Goal: Task Accomplishment & Management: Manage account settings

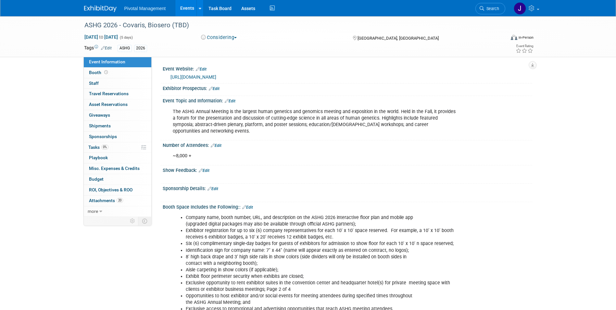
click at [94, 8] on img at bounding box center [100, 9] width 32 height 6
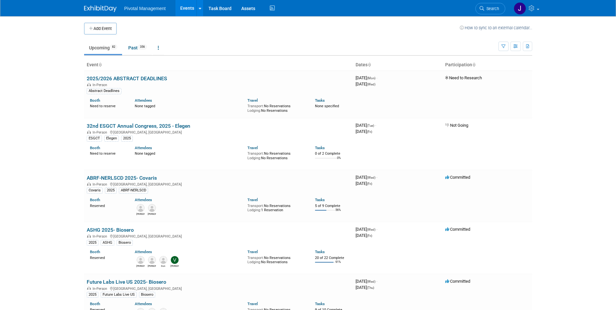
click at [490, 3] on li "Search" at bounding box center [490, 8] width 30 height 16
click at [489, 9] on span "Search" at bounding box center [491, 8] width 15 height 5
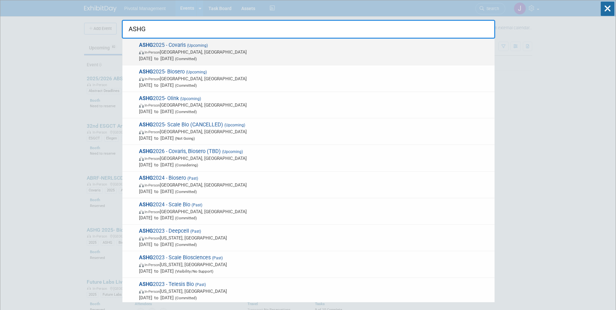
type input "ASHG"
click at [321, 55] on span "Oct 15, 2025 to Oct 17, 2025 (Committed)" at bounding box center [315, 58] width 352 height 6
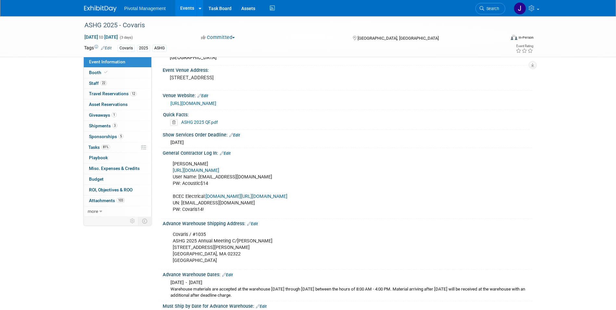
scroll to position [422, 0]
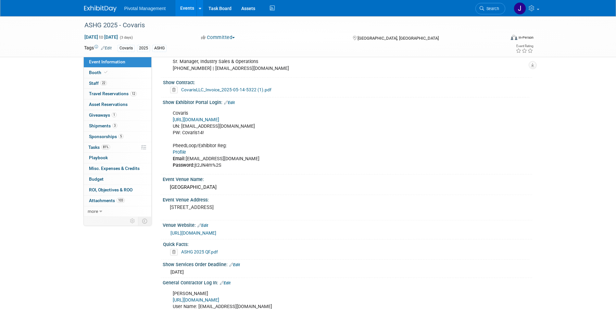
click at [219, 117] on link "[URL][DOMAIN_NAME]" at bounding box center [196, 120] width 46 height 6
click at [174, 149] on link "Profile" at bounding box center [179, 152] width 13 height 6
click at [196, 157] on div "Covaris https://ASHG25.exh.mapyourshow.com/ UN: jgatton@pivotalmgt.com PW: Cova…" at bounding box center [314, 139] width 292 height 65
drag, startPoint x: 195, startPoint y: 158, endPoint x: 227, endPoint y: 158, distance: 32.4
click at [227, 158] on div "Covaris https://ASHG25.exh.mapyourshow.com/ UN: jgatton@pivotalmgt.com PW: Cova…" at bounding box center [314, 139] width 292 height 65
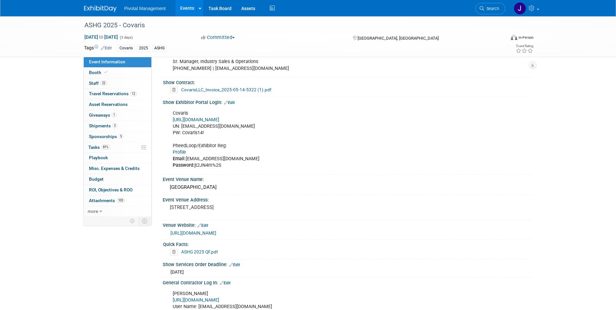
copy div "jt2JN4m%2S"
click at [493, 9] on span "Search" at bounding box center [491, 8] width 15 height 5
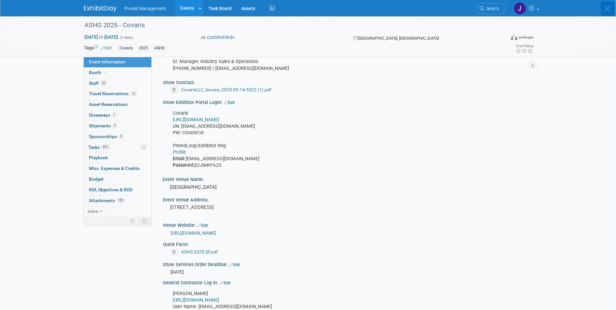
scroll to position [0, 0]
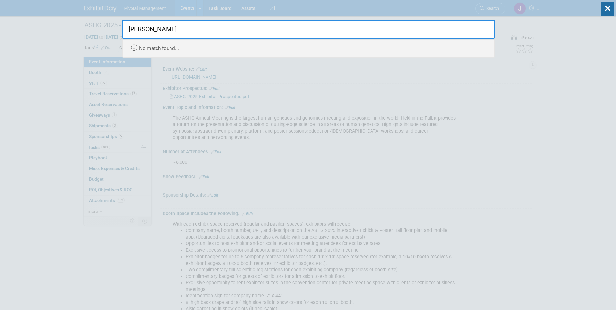
type input "martina"
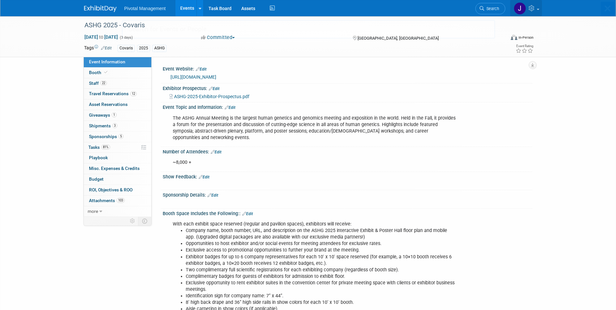
click at [524, 9] on img at bounding box center [519, 8] width 12 height 12
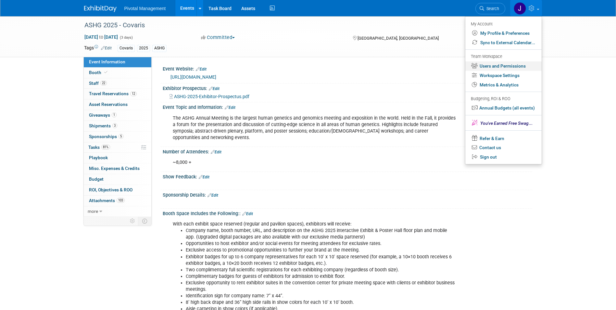
click at [499, 67] on link "Users and Permissions" at bounding box center [503, 65] width 76 height 9
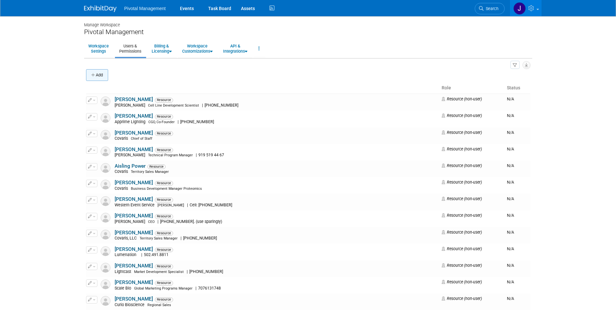
click at [97, 74] on button "Add" at bounding box center [97, 75] width 22 height 12
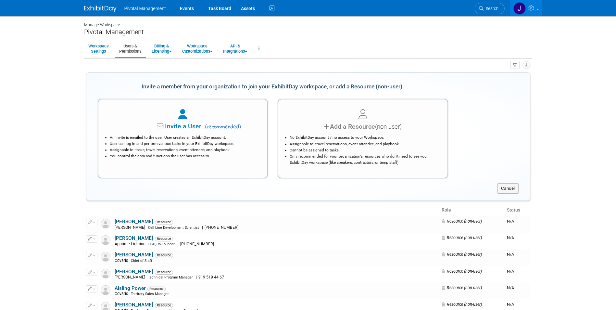
click at [329, 137] on li "No ExhibitDay account / no access to your Workspace." at bounding box center [364, 137] width 150 height 6
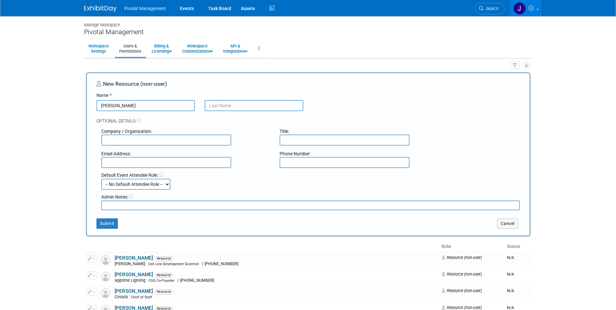
type input "Martina"
type input "Werner"
click at [179, 164] on input "text" at bounding box center [166, 162] width 130 height 11
click at [154, 141] on input "text" at bounding box center [166, 139] width 130 height 11
type input "Covaris, LLC"
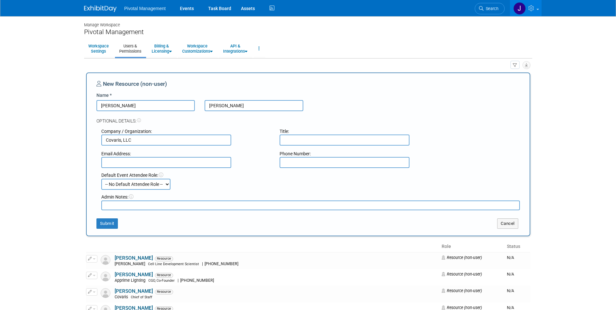
click at [161, 159] on input "text" at bounding box center [166, 162] width 130 height 11
paste input "mwerner@covaris.com"
type input "mwerner@covaris.com"
click at [266, 142] on div "Company / Organization: Covaris, LLC" at bounding box center [185, 137] width 178 height 18
click at [280, 138] on input "text" at bounding box center [344, 139] width 130 height 11
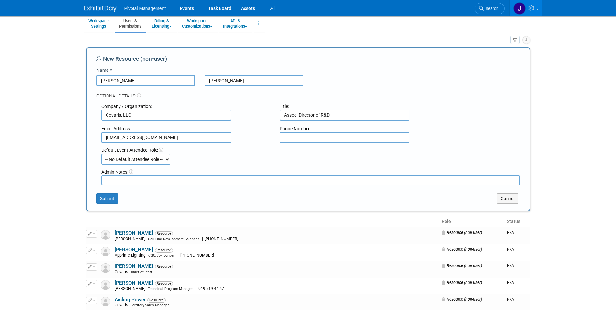
scroll to position [32, 0]
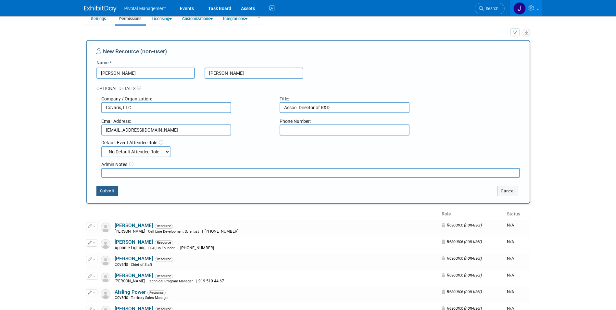
type input "Assoc. Director of R&D"
click at [113, 188] on button "Submit" at bounding box center [106, 191] width 21 height 10
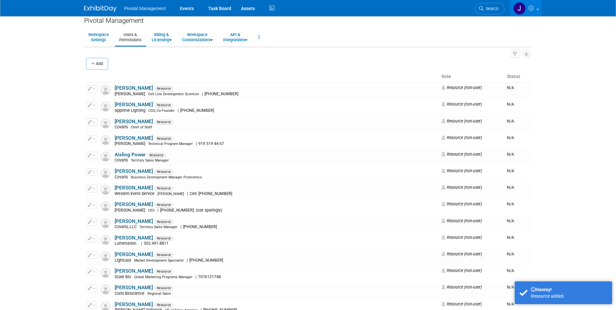
scroll to position [0, 0]
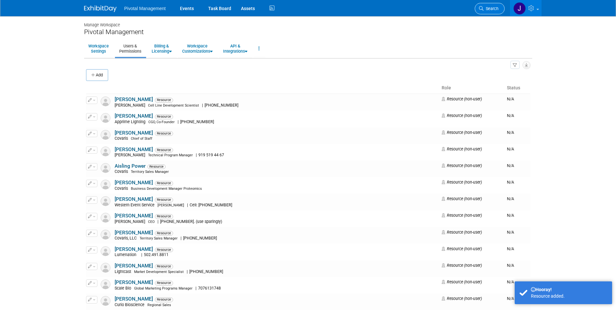
click at [485, 7] on span "Search" at bounding box center [490, 8] width 15 height 5
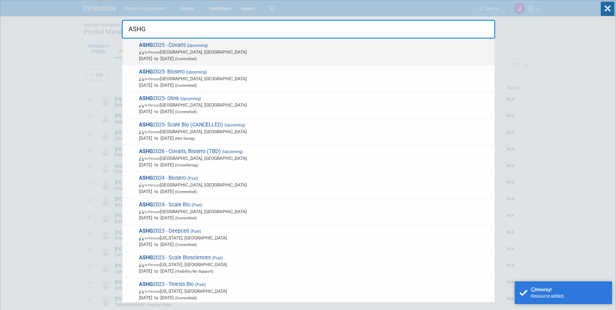
type input "ASHG"
click at [335, 48] on span "ASHG 2025 - Covaris (Upcoming) In-Person Boston, MA Oct 15, 2025 to Oct 17, 202…" at bounding box center [314, 52] width 354 height 20
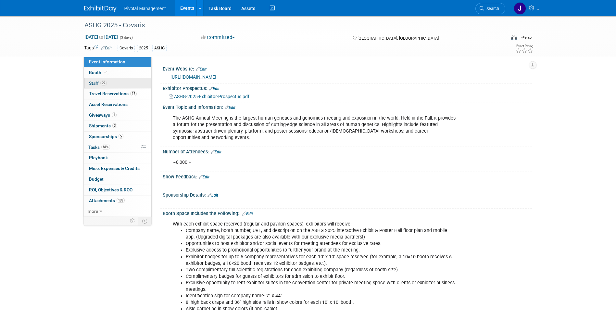
click at [102, 81] on span "22" at bounding box center [103, 82] width 6 height 5
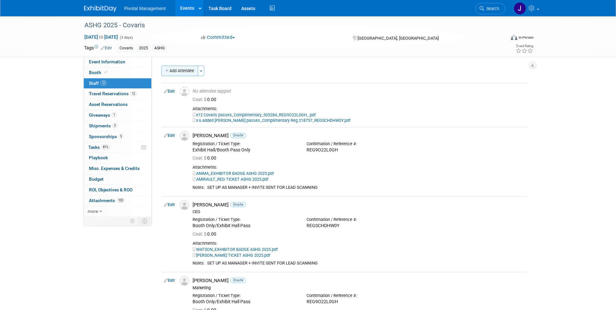
click at [171, 70] on button "Add Attendee" at bounding box center [179, 71] width 37 height 10
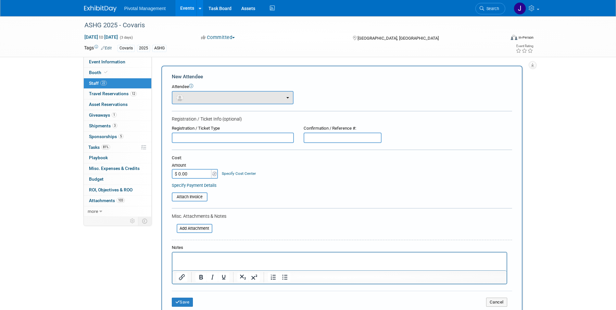
click at [251, 104] on form "New Attendee Attendee <img src="[URL][DOMAIN_NAME]" style="width: 22px; height:…" at bounding box center [342, 192] width 340 height 238
click at [250, 102] on button "button" at bounding box center [233, 97] width 122 height 13
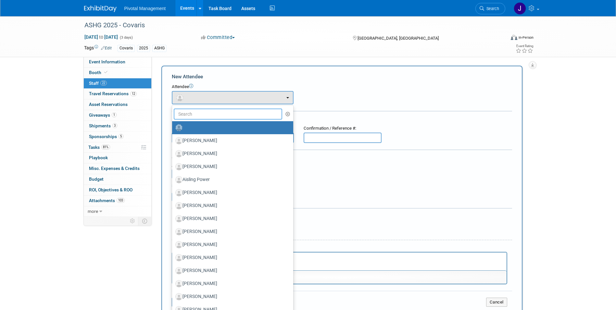
click at [229, 115] on input "text" at bounding box center [228, 113] width 109 height 11
type input "martina"
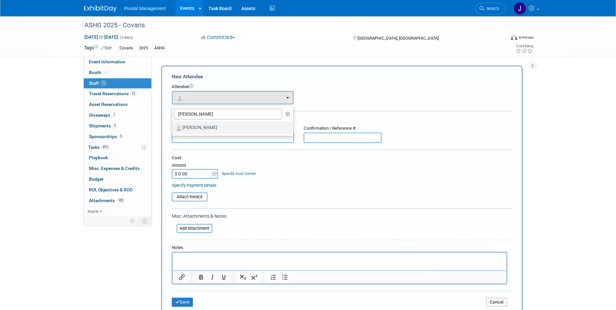
click at [223, 127] on label "Martina Werner" at bounding box center [230, 127] width 111 height 10
click at [173, 127] on input "Martina Werner" at bounding box center [171, 127] width 4 height 4
select select "e5f7bb5f-7b53-4224-b931-750bd729cef6"
select select "1"
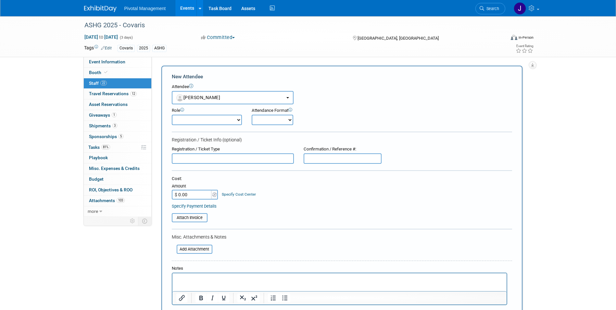
click at [208, 122] on select "Applications Business Development CCO CEO CGO, Co-Founder CRO Demonstrator" at bounding box center [207, 120] width 70 height 10
click at [281, 140] on div "Registration / Ticket Info (optional)" at bounding box center [342, 139] width 340 height 6
click at [272, 120] on select "Onsite Remote" at bounding box center [272, 120] width 42 height 10
select select "1"
click at [251, 115] on select "Onsite Remote" at bounding box center [272, 120] width 42 height 10
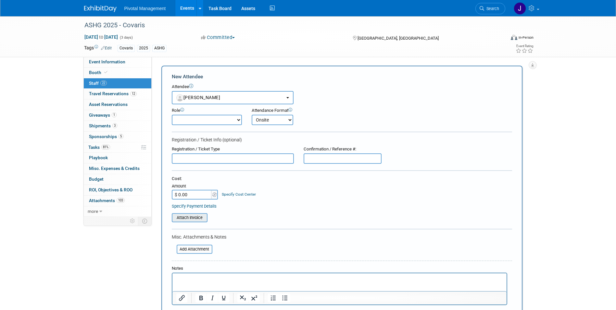
click at [196, 218] on input "file" at bounding box center [167, 218] width 77 height 8
click at [193, 251] on input "file" at bounding box center [172, 249] width 77 height 8
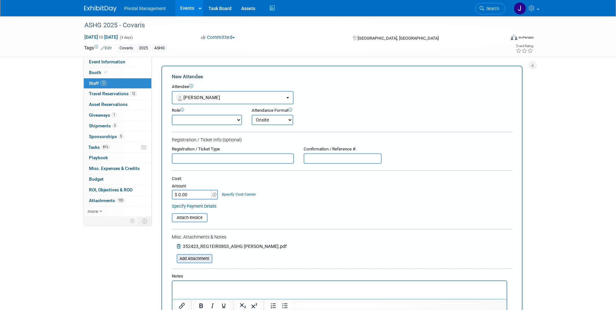
click at [196, 258] on input "file" at bounding box center [172, 258] width 77 height 8
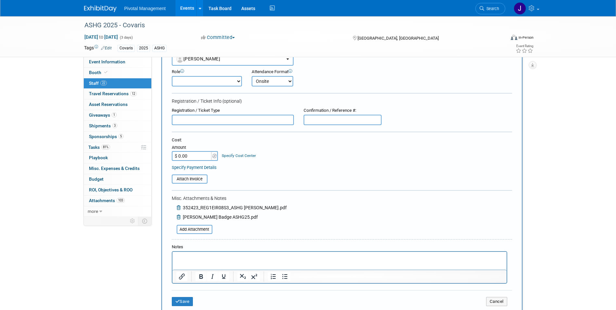
scroll to position [97, 0]
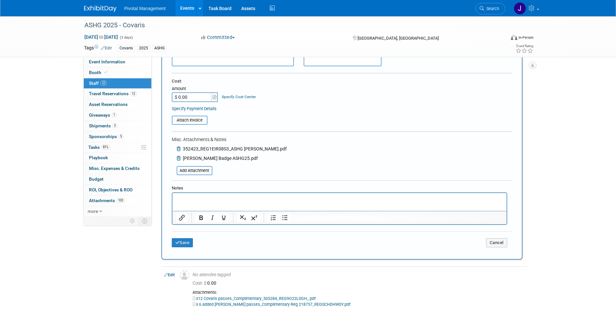
click at [202, 199] on p "Rich Text Area. Press ALT-0 for help." at bounding box center [339, 198] width 326 height 6
click at [190, 246] on button "Save" at bounding box center [182, 242] width 21 height 9
